Goal: Task Accomplishment & Management: Use online tool/utility

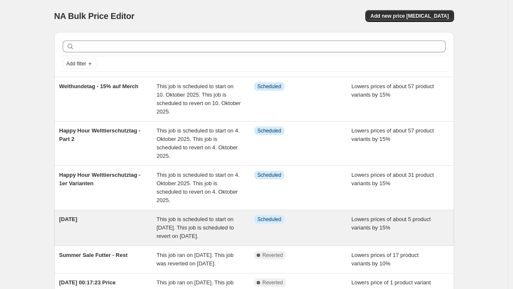
click at [123, 238] on div "[DATE]" at bounding box center [108, 227] width 98 height 25
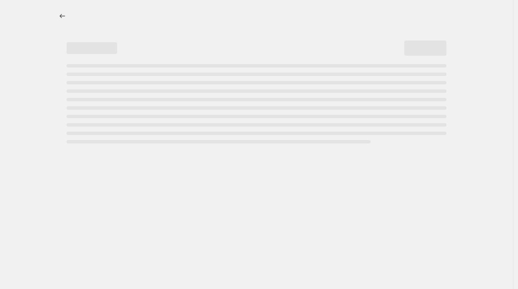
select select "percentage"
select select "no_change"
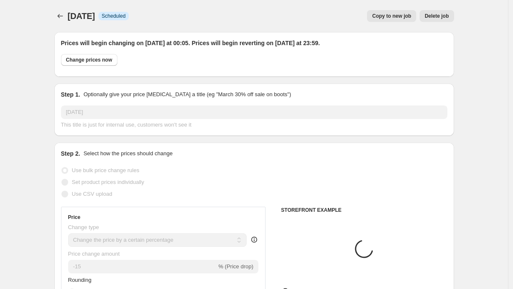
select select "product"
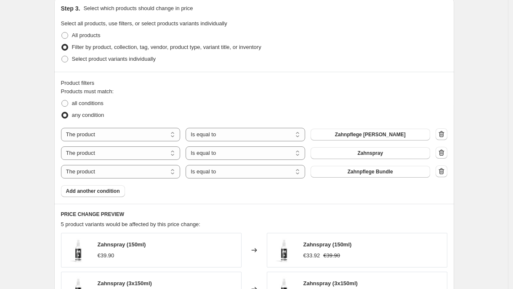
scroll to position [448, 0]
